Goal: Task Accomplishment & Management: Manage account settings

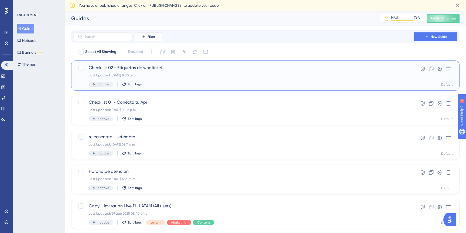
click at [144, 66] on span "Checklist 02 - Etiquetas de whaticket" at bounding box center [244, 67] width 310 height 6
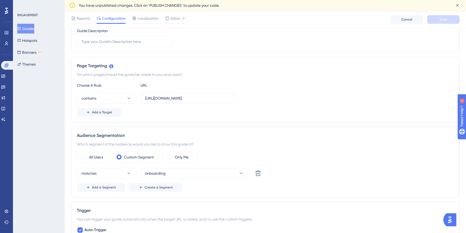
scroll to position [75, 0]
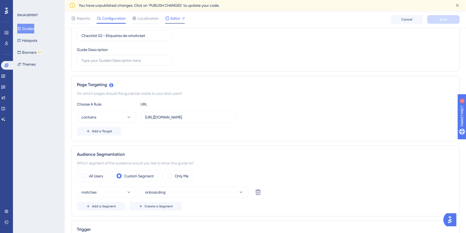
click at [171, 22] on div "Editor" at bounding box center [175, 19] width 20 height 9
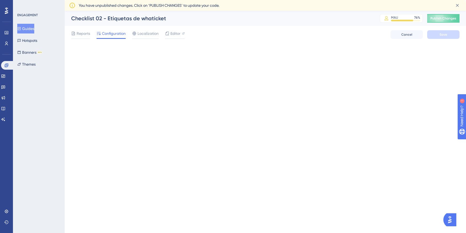
scroll to position [0, 0]
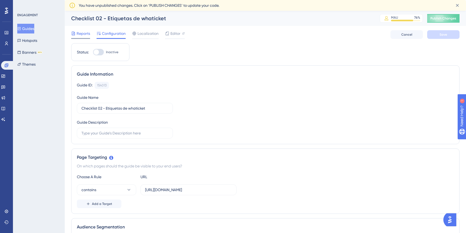
click at [82, 32] on span "Reports" at bounding box center [83, 33] width 13 height 6
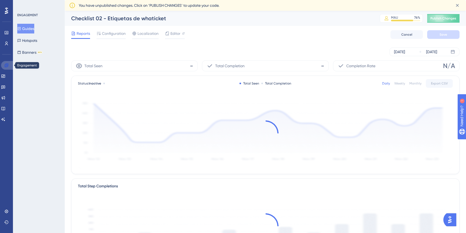
click at [5, 65] on icon at bounding box center [6, 65] width 4 height 4
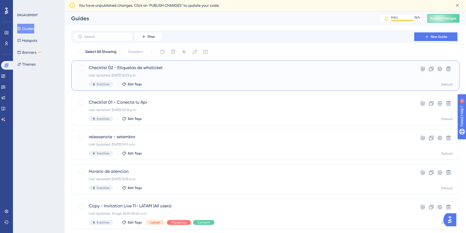
click at [149, 69] on span "Checklist 02 - Etiquetas de whaticket" at bounding box center [244, 67] width 310 height 6
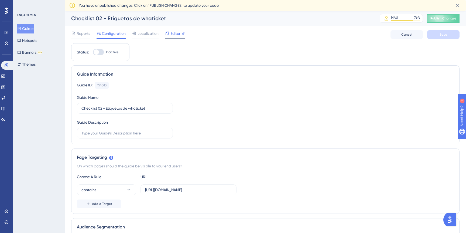
click at [175, 35] on span "Editor" at bounding box center [175, 33] width 10 height 6
click at [441, 20] on span "Publish Changes" at bounding box center [444, 18] width 26 height 4
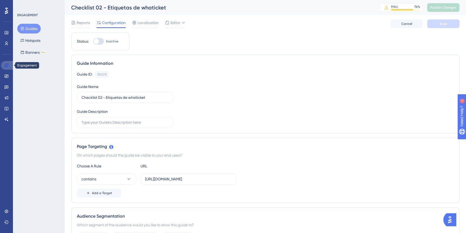
click at [6, 66] on icon at bounding box center [6, 65] width 4 height 4
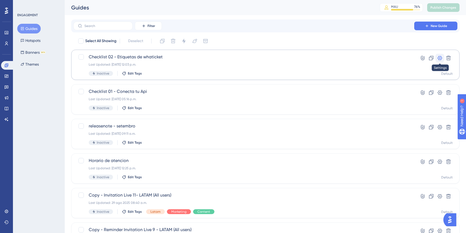
click at [438, 56] on icon at bounding box center [439, 57] width 5 height 5
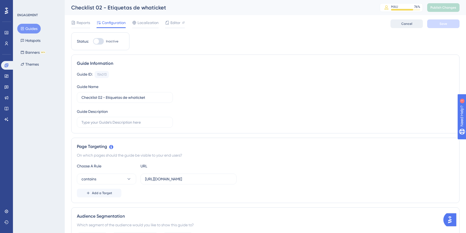
click at [412, 25] on button "Cancel" at bounding box center [407, 23] width 32 height 9
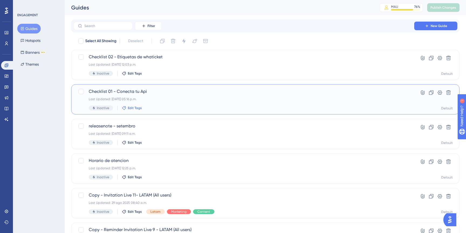
click at [133, 108] on span "Edit Tags" at bounding box center [135, 108] width 14 height 4
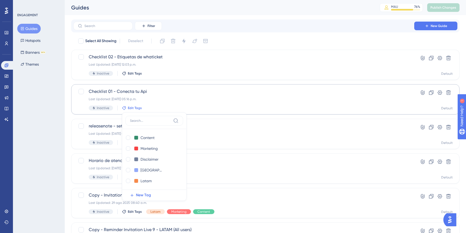
scroll to position [40, 0]
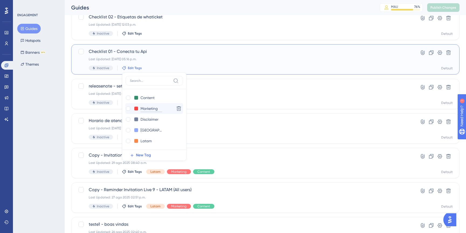
click at [142, 108] on input "Marketing" at bounding box center [152, 108] width 22 height 7
click at [127, 109] on div at bounding box center [128, 108] width 4 height 4
checkbox input "true"
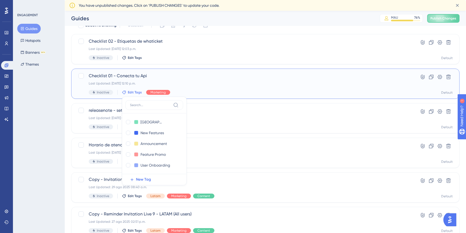
scroll to position [15, 0]
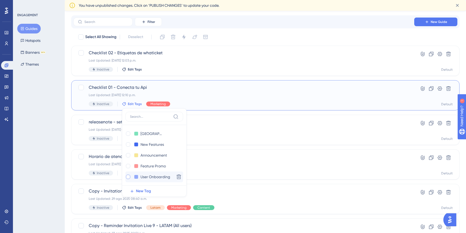
click at [127, 176] on div at bounding box center [128, 177] width 4 height 4
checkbox input "true"
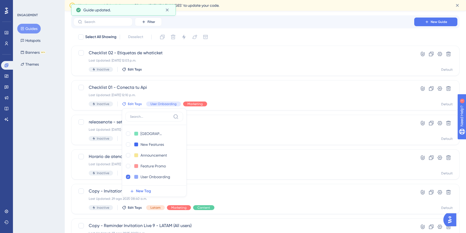
click at [66, 128] on div "Performance Users Engagement Widgets Feedback Product Updates Knowledge Base AI…" at bounding box center [265, 201] width 401 height 410
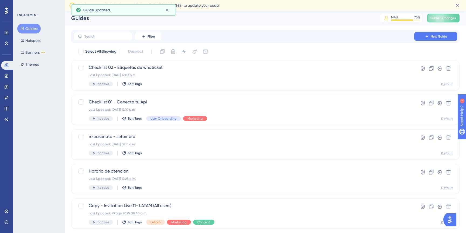
scroll to position [0, 0]
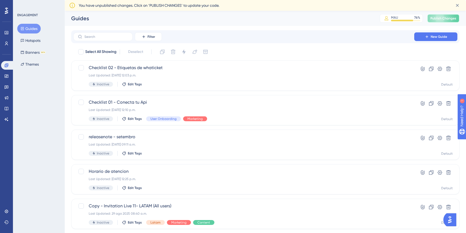
click at [441, 20] on span "Publish Changes" at bounding box center [444, 18] width 26 height 4
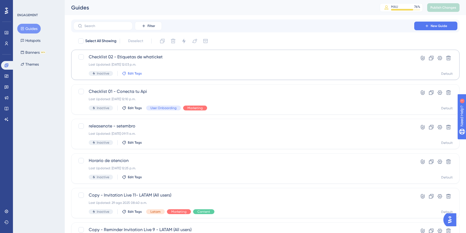
click at [128, 73] on span "Edit Tags" at bounding box center [135, 73] width 14 height 4
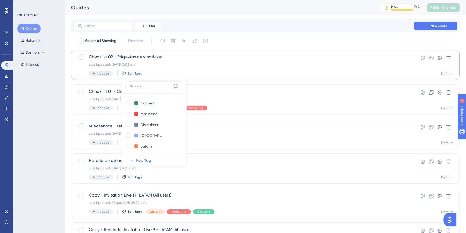
scroll to position [5, 0]
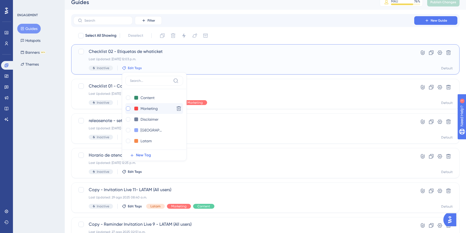
click at [126, 107] on div at bounding box center [128, 108] width 4 height 4
checkbox input "true"
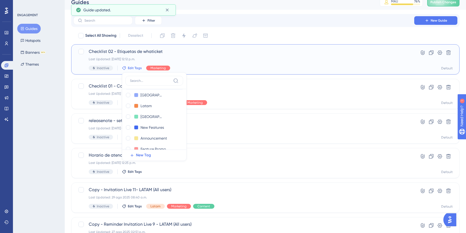
scroll to position [54, 0]
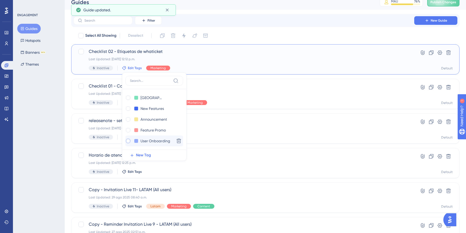
click at [127, 139] on div at bounding box center [128, 141] width 4 height 4
checkbox input "true"
click at [66, 141] on div "Performance Users Engagement Widgets Feedback Product Updates Knowledge Base AI…" at bounding box center [265, 200] width 401 height 410
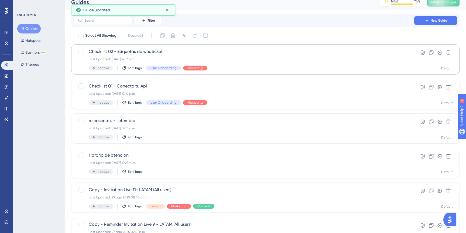
scroll to position [0, 0]
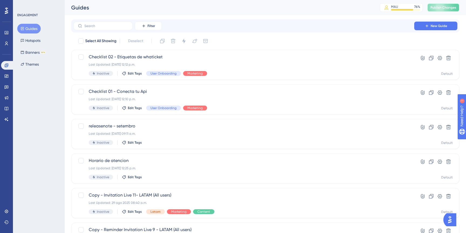
click at [443, 6] on span "Publish Changes" at bounding box center [444, 7] width 26 height 4
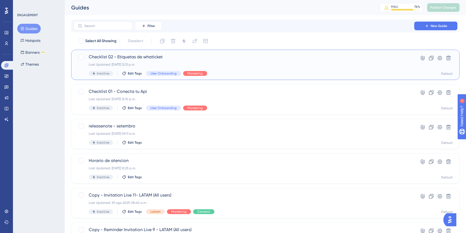
click at [125, 55] on span "Checklist 02 - Etiquetas de whaticket" at bounding box center [244, 57] width 310 height 6
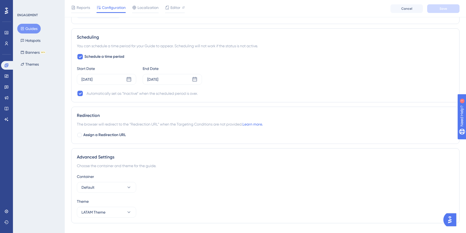
scroll to position [371, 0]
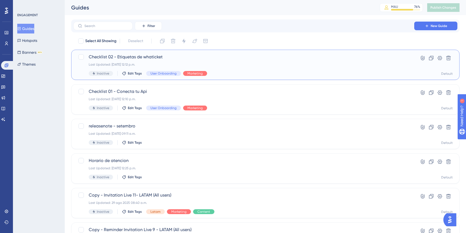
click at [94, 56] on span "Checklist 02 - Etiquetas de whaticket" at bounding box center [244, 57] width 310 height 6
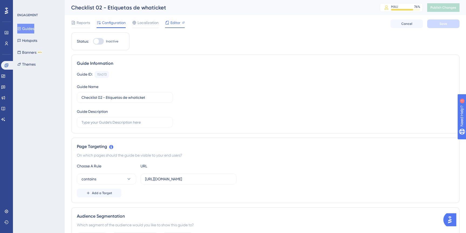
click at [175, 24] on span "Editor" at bounding box center [175, 22] width 10 height 6
click at [6, 65] on icon at bounding box center [6, 65] width 4 height 4
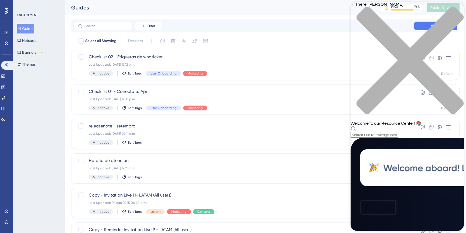
click at [457, 10] on div "close resource center" at bounding box center [407, 63] width 113 height 114
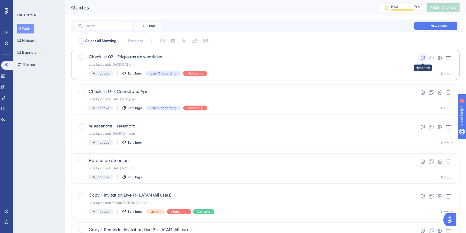
click at [422, 58] on icon at bounding box center [422, 57] width 5 height 5
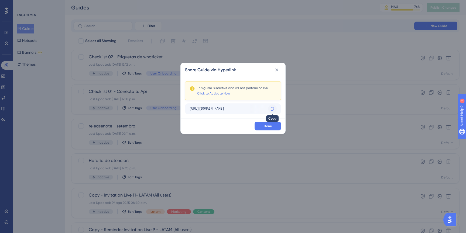
click at [272, 108] on icon at bounding box center [272, 109] width 4 height 4
click at [381, 44] on div "Share Guide via Hyperlink This guide is inactive and will not perform on live. …" at bounding box center [233, 116] width 466 height 233
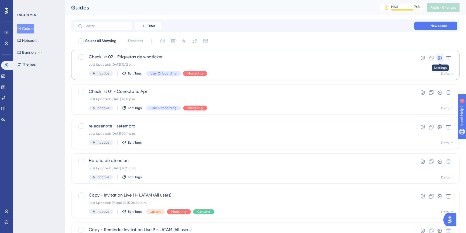
click at [438, 59] on icon at bounding box center [440, 58] width 5 height 4
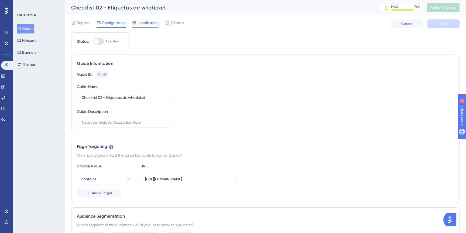
click at [151, 21] on span "Localization" at bounding box center [148, 22] width 21 height 6
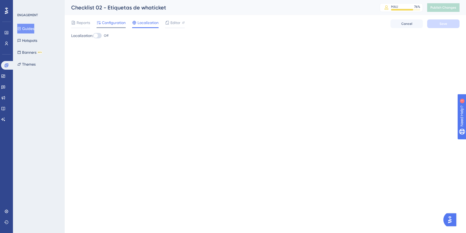
click at [111, 24] on span "Configuration" at bounding box center [114, 22] width 24 height 6
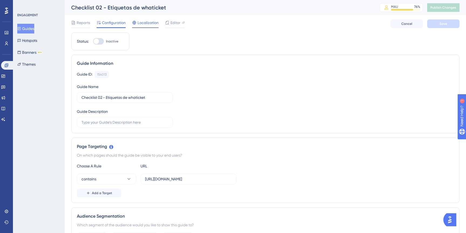
click at [152, 24] on span "Localization" at bounding box center [148, 22] width 21 height 6
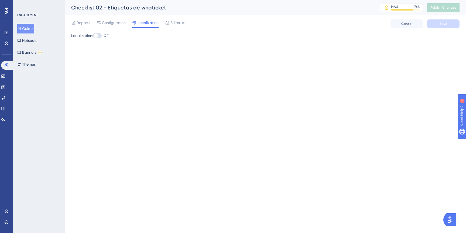
click at [171, 29] on div "Reports Configuration Localization Editor Cancel Save" at bounding box center [265, 23] width 388 height 17
click at [171, 25] on span "Editor" at bounding box center [175, 22] width 10 height 6
click at [77, 25] on span "Reports" at bounding box center [83, 22] width 13 height 6
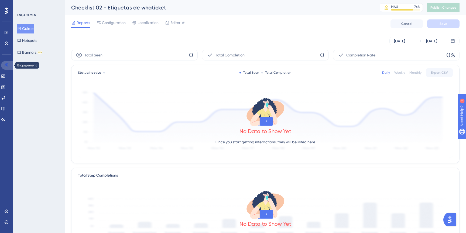
click at [6, 66] on icon at bounding box center [6, 65] width 4 height 4
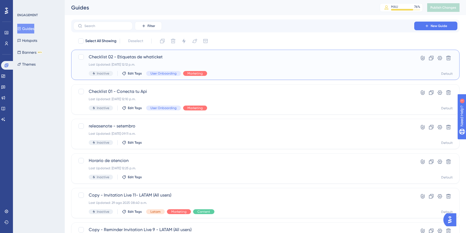
click at [135, 59] on span "Checklist 02 - Etiquetas de whaticket" at bounding box center [244, 57] width 310 height 6
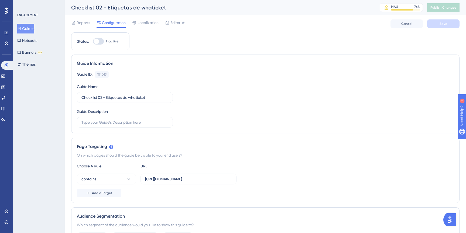
click at [101, 40] on div at bounding box center [98, 41] width 11 height 6
click at [93, 41] on input "Inactive" at bounding box center [93, 41] width 0 height 0
checkbox input "true"
click at [438, 24] on button "Save" at bounding box center [443, 23] width 32 height 9
click at [439, 9] on span "Publish Changes" at bounding box center [444, 7] width 26 height 4
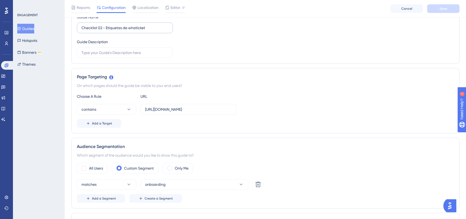
scroll to position [16, 0]
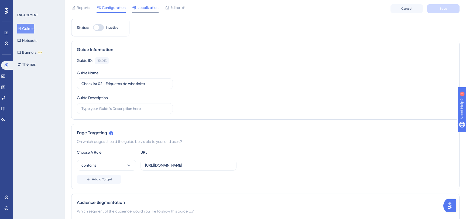
click at [148, 7] on span "Localization" at bounding box center [148, 7] width 21 height 6
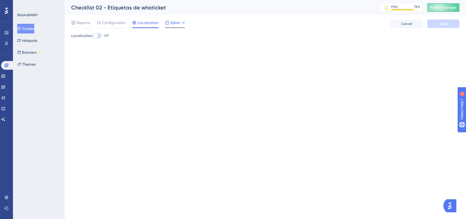
click at [174, 24] on span "Editor" at bounding box center [175, 22] width 10 height 6
click at [439, 10] on button "Publish Changes" at bounding box center [443, 7] width 32 height 9
click at [107, 25] on span "Configuration" at bounding box center [114, 22] width 24 height 6
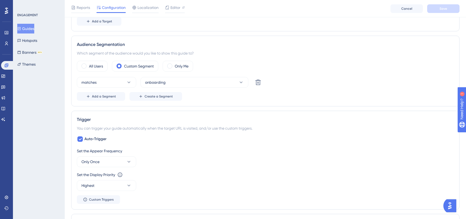
scroll to position [178, 0]
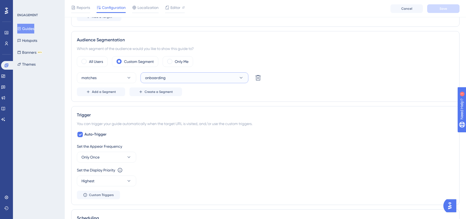
click at [149, 77] on span "onboarding" at bounding box center [155, 77] width 21 height 6
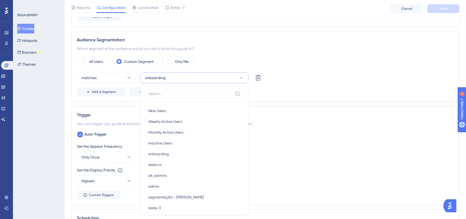
scroll to position [216, 0]
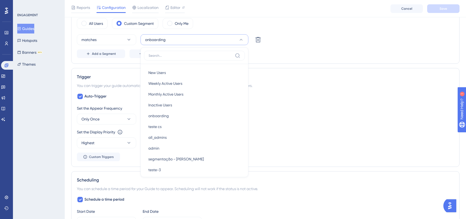
click at [119, 65] on div "Status: Inactive Guide Information Guide ID: 154013 Copy Guide Name Checklist 0…" at bounding box center [265, 94] width 388 height 552
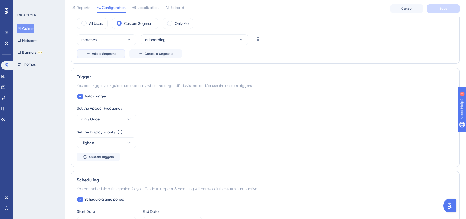
click at [108, 55] on span "Add a Segment" at bounding box center [104, 54] width 24 height 4
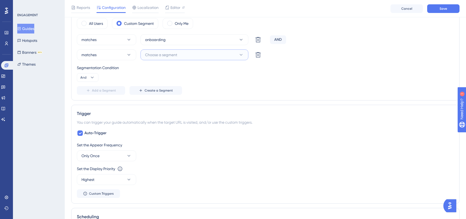
click at [160, 52] on span "Choose a segment" at bounding box center [161, 55] width 32 height 6
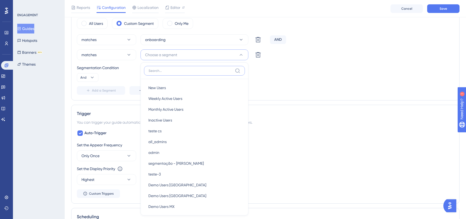
scroll to position [243, 0]
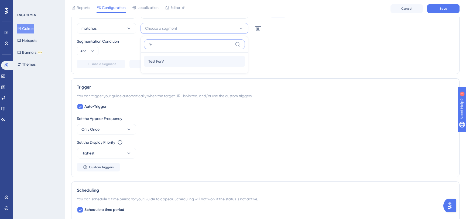
type input "fer"
click at [167, 62] on div "Test FerV Test FerV" at bounding box center [194, 61] width 92 height 11
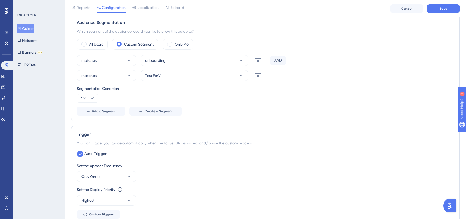
scroll to position [195, 0]
click at [276, 64] on div "AND" at bounding box center [278, 61] width 16 height 9
click at [94, 96] on icon at bounding box center [92, 98] width 5 height 5
click at [91, 96] on icon at bounding box center [92, 98] width 5 height 5
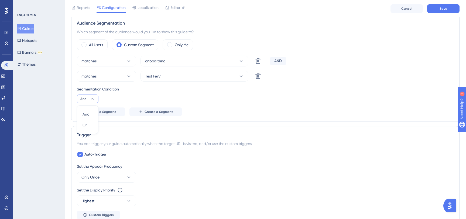
click at [108, 98] on div "Segmentation Condition And And And Or Or" at bounding box center [265, 94] width 377 height 17
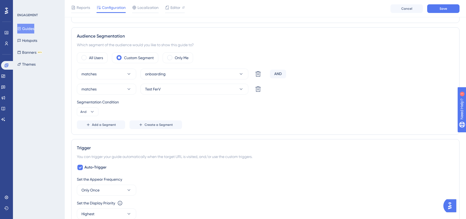
scroll to position [183, 0]
click at [442, 9] on span "Save" at bounding box center [444, 8] width 8 height 4
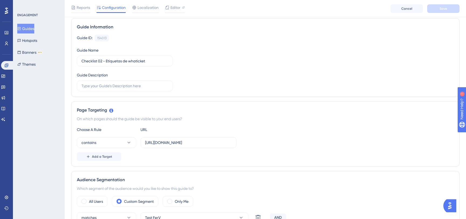
scroll to position [38, 0]
click at [162, 143] on input "https://app.whaticket.com/" at bounding box center [188, 143] width 87 height 6
click at [181, 146] on label "https://app.whaticket.com/" at bounding box center [189, 142] width 96 height 11
click at [181, 146] on input "https://app.whaticket.com/" at bounding box center [188, 143] width 87 height 6
click at [181, 146] on label "https://app.whaticket.com/" at bounding box center [189, 142] width 96 height 11
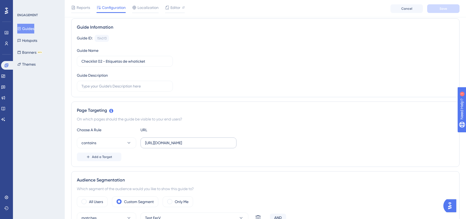
click at [181, 146] on input "https://app.whaticket.com/" at bounding box center [188, 143] width 87 height 6
click at [181, 146] on label "https://app.whaticket.com/" at bounding box center [189, 142] width 96 height 11
click at [181, 146] on input "https://app.whaticket.com/" at bounding box center [188, 143] width 87 height 6
click at [200, 145] on input "https://app.whaticket.com/" at bounding box center [188, 143] width 87 height 6
click at [7, 65] on icon at bounding box center [7, 65] width 4 height 4
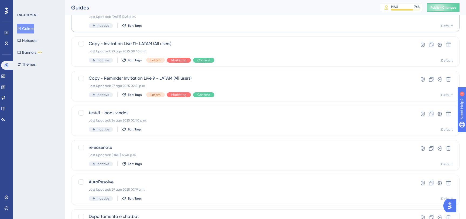
scroll to position [200, 0]
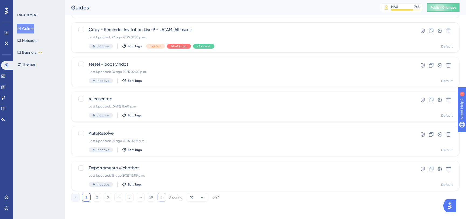
click at [162, 199] on button at bounding box center [162, 197] width 9 height 9
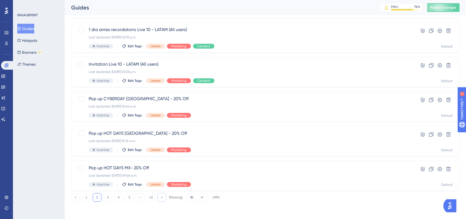
click at [162, 198] on icon at bounding box center [161, 197] width 1 height 2
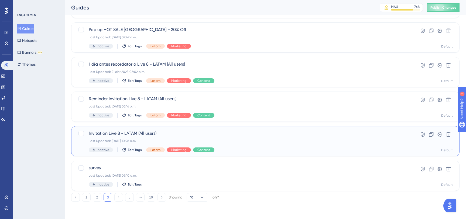
click at [139, 130] on span "Invitation Live 8 - LATAM (All users)" at bounding box center [244, 133] width 310 height 6
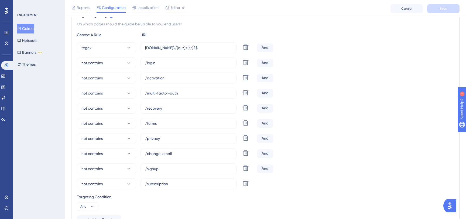
scroll to position [135, 0]
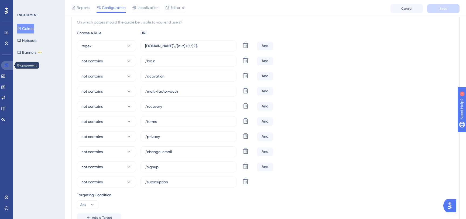
click at [5, 66] on icon at bounding box center [6, 65] width 4 height 4
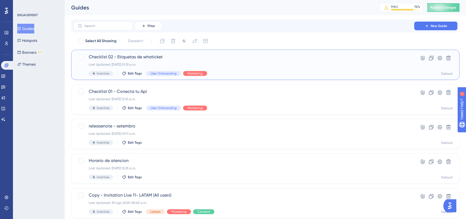
click at [130, 59] on span "Checklist 02 - Etiquetas de whaticket" at bounding box center [244, 57] width 310 height 6
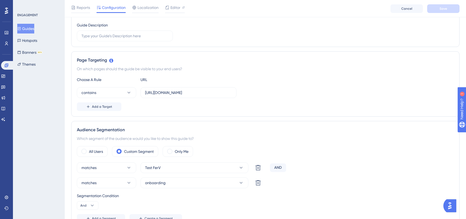
click at [176, 129] on div "Audience Segmentation" at bounding box center [265, 130] width 377 height 6
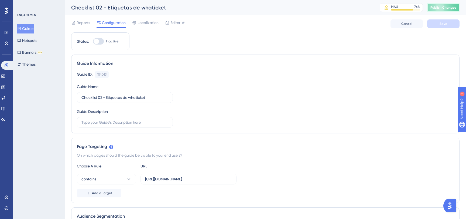
click at [442, 11] on button "Publish Changes" at bounding box center [443, 7] width 32 height 9
